Goal: Book appointment/travel/reservation

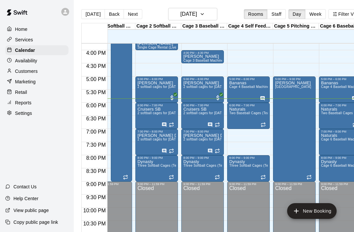
scroll to position [0, 18]
click at [205, 15] on icon "button" at bounding box center [202, 14] width 5 height 8
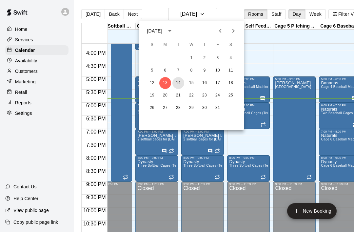
click at [173, 81] on button "14" at bounding box center [179, 83] width 12 height 12
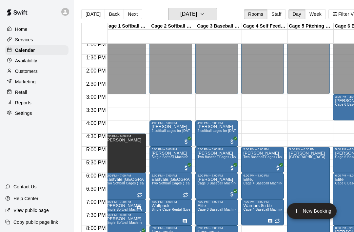
scroll to position [343, 4]
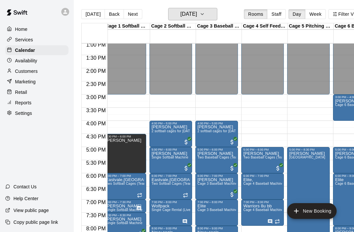
click at [205, 17] on icon "button" at bounding box center [202, 14] width 5 height 8
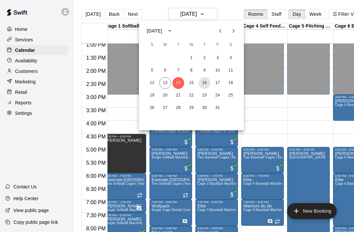
click at [209, 84] on button "16" at bounding box center [205, 83] width 12 height 12
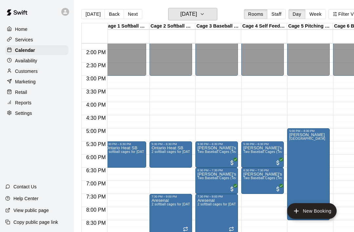
scroll to position [368, 1]
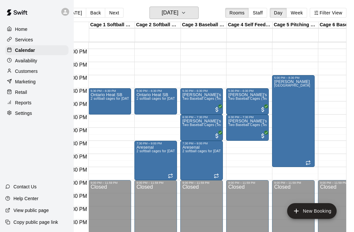
click at [189, 15] on button "[DATE]" at bounding box center [174, 13] width 49 height 12
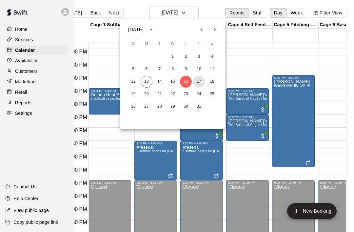
click at [195, 83] on button "17" at bounding box center [199, 82] width 12 height 12
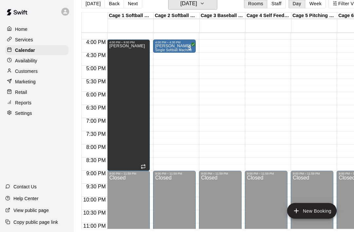
scroll to position [13, 0]
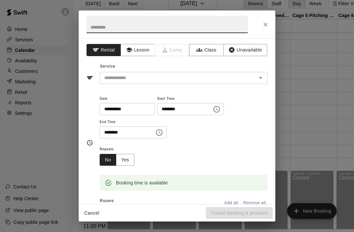
click at [98, 26] on input "text" at bounding box center [167, 24] width 161 height 17
click at [264, 78] on icon "Open" at bounding box center [261, 78] width 8 height 8
type input "**********"
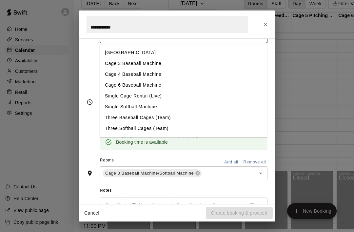
scroll to position [39, 0]
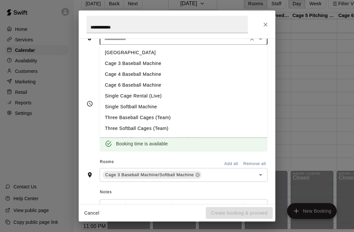
click at [108, 62] on li "Cage 3 Baseball Machine" at bounding box center [184, 63] width 168 height 11
type input "**********"
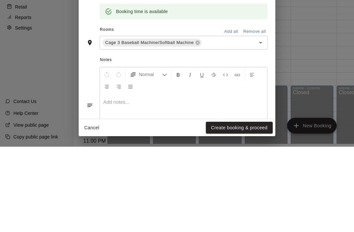
scroll to position [90, 0]
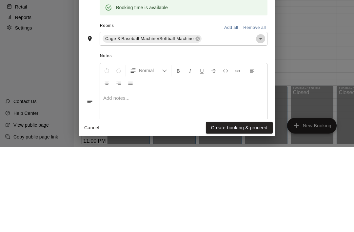
click at [265, 119] on button "Open" at bounding box center [260, 123] width 9 height 9
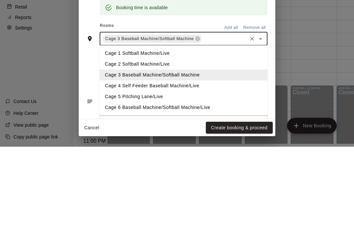
click at [111, 166] on li "Cage 4 Self Feeder Baseball Machine/Live" at bounding box center [184, 171] width 168 height 11
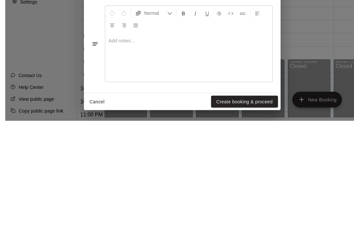
scroll to position [31, 9]
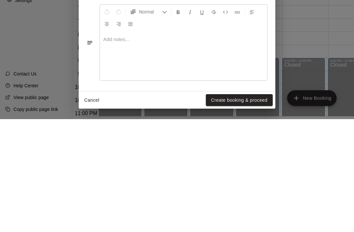
click at [249, 207] on button "Create booking & proceed" at bounding box center [239, 213] width 67 height 12
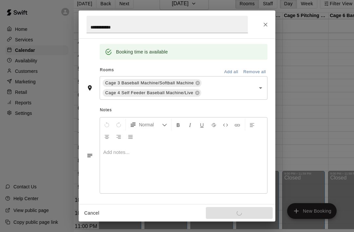
scroll to position [110, 0]
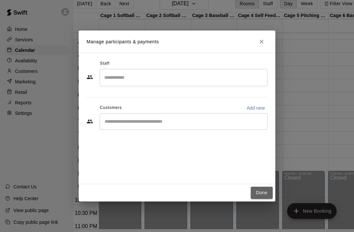
click at [259, 199] on button "Done" at bounding box center [262, 193] width 22 height 12
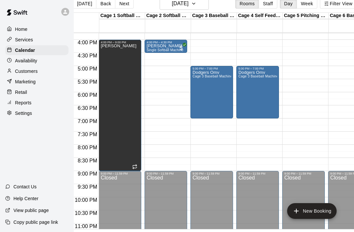
click at [214, 91] on div "Dodgers Omv Cage 3 Baseball Machine" at bounding box center [212, 186] width 39 height 232
click at [200, 82] on button "edit" at bounding box center [199, 77] width 13 height 13
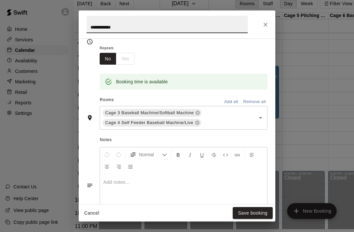
scroll to position [123, 0]
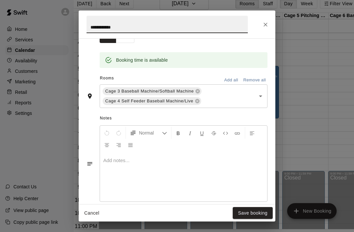
click at [158, 173] on div at bounding box center [183, 176] width 167 height 49
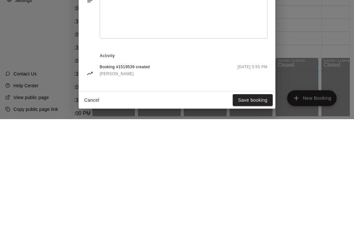
scroll to position [173, 0]
click at [252, 207] on button "Save booking" at bounding box center [253, 213] width 40 height 12
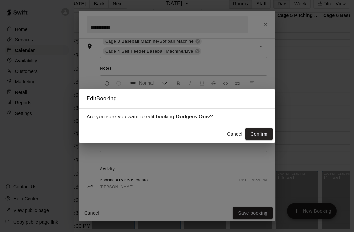
scroll to position [152, 0]
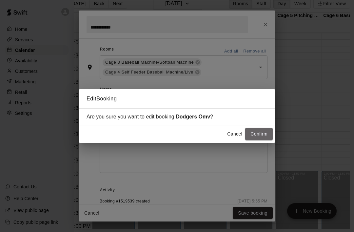
click at [263, 140] on button "Confirm" at bounding box center [259, 134] width 28 height 12
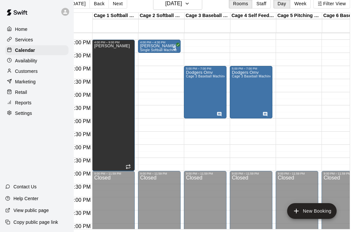
click at [199, 5] on button "[DATE]" at bounding box center [177, 3] width 49 height 12
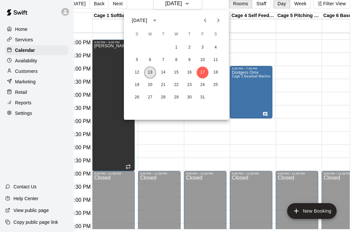
click at [152, 71] on button "13" at bounding box center [150, 73] width 12 height 12
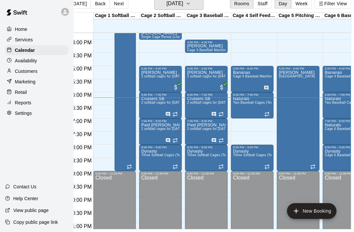
scroll to position [10, 19]
